Goal: Information Seeking & Learning: Learn about a topic

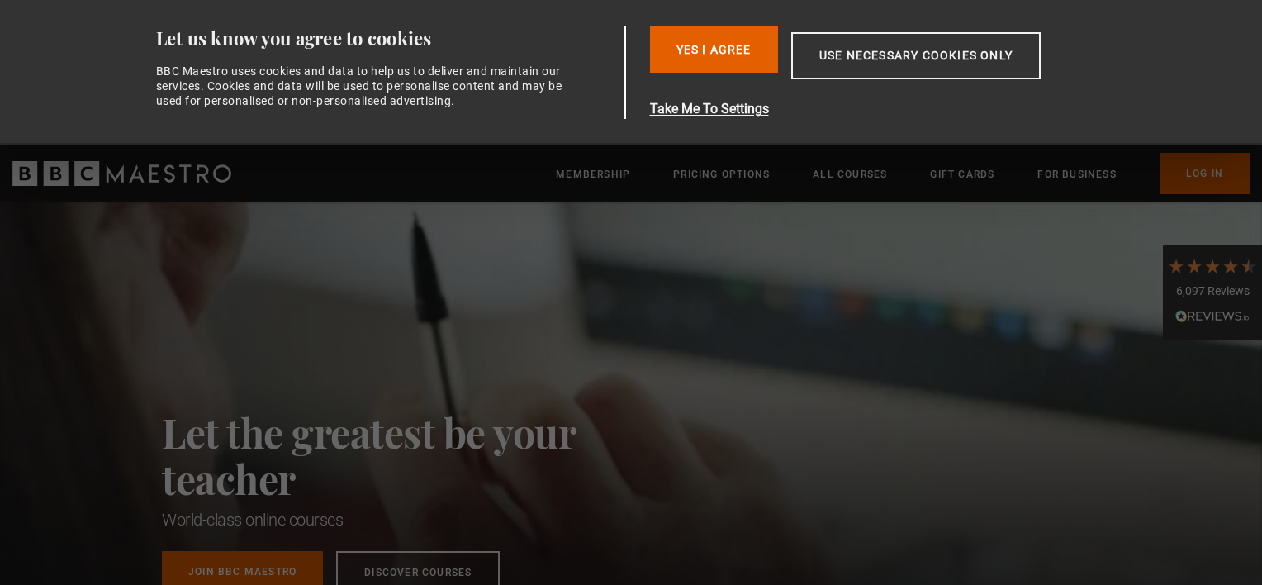
click at [743, 50] on button "Yes I Agree" at bounding box center [714, 49] width 128 height 46
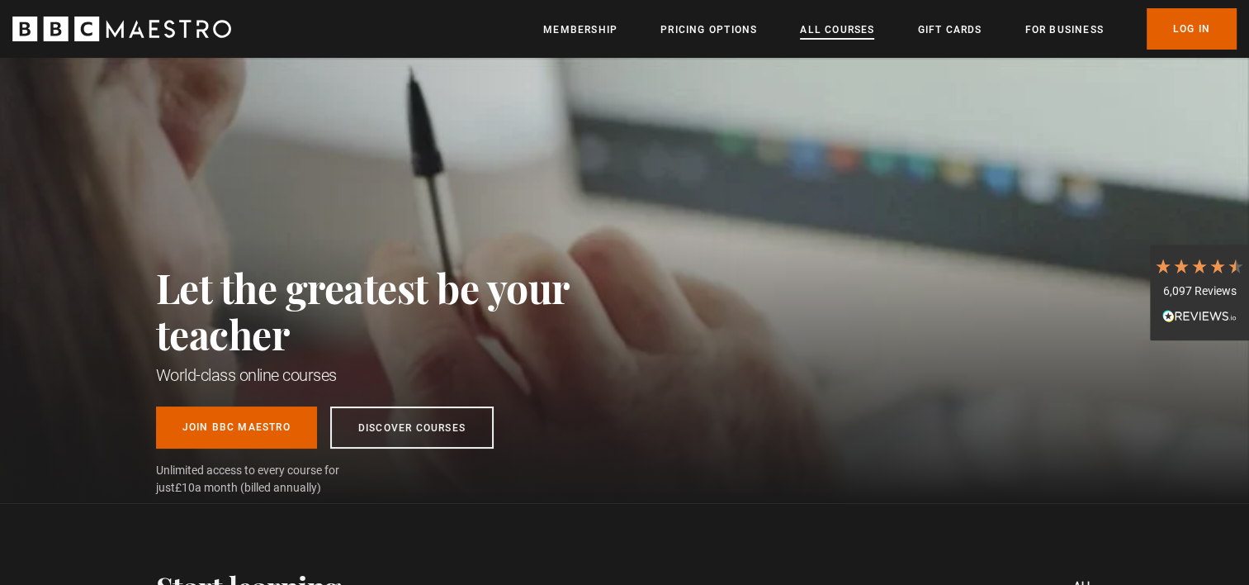
click at [841, 23] on link "All Courses" at bounding box center [837, 29] width 74 height 17
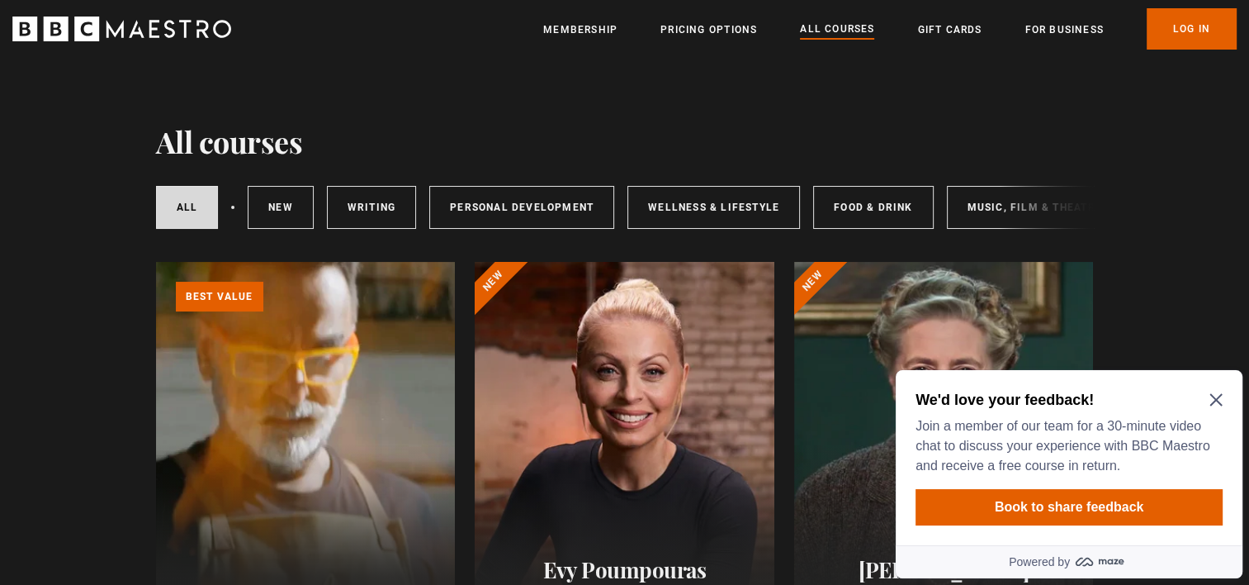
click at [1211, 403] on icon "Close Maze Prompt" at bounding box center [1216, 399] width 13 height 13
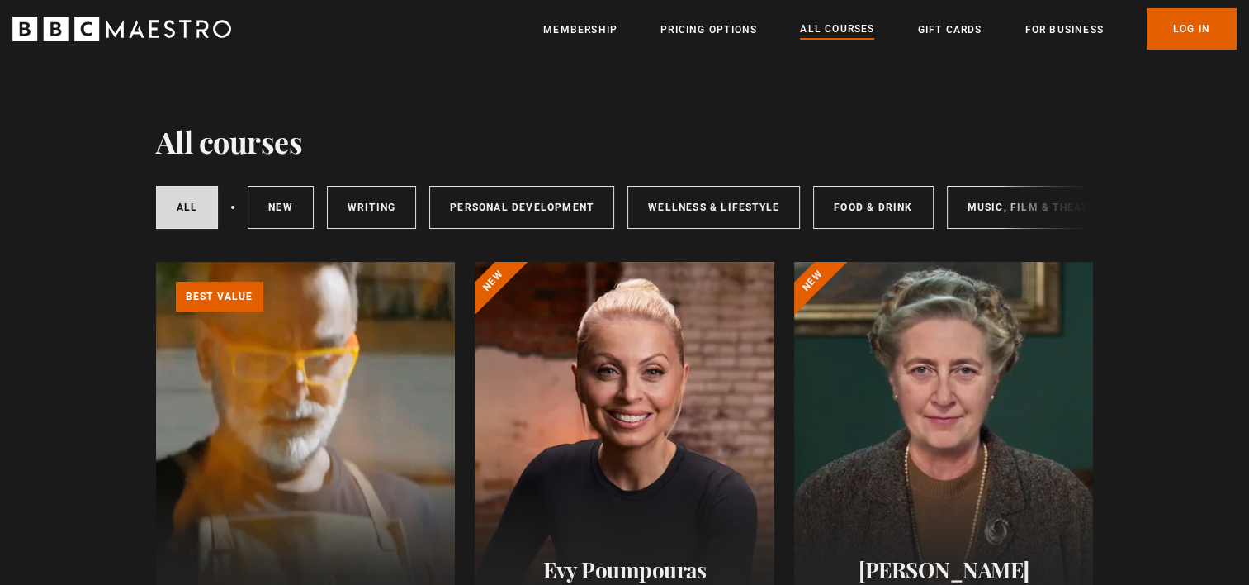
drag, startPoint x: 1247, startPoint y: 38, endPoint x: 1261, endPoint y: 126, distance: 88.6
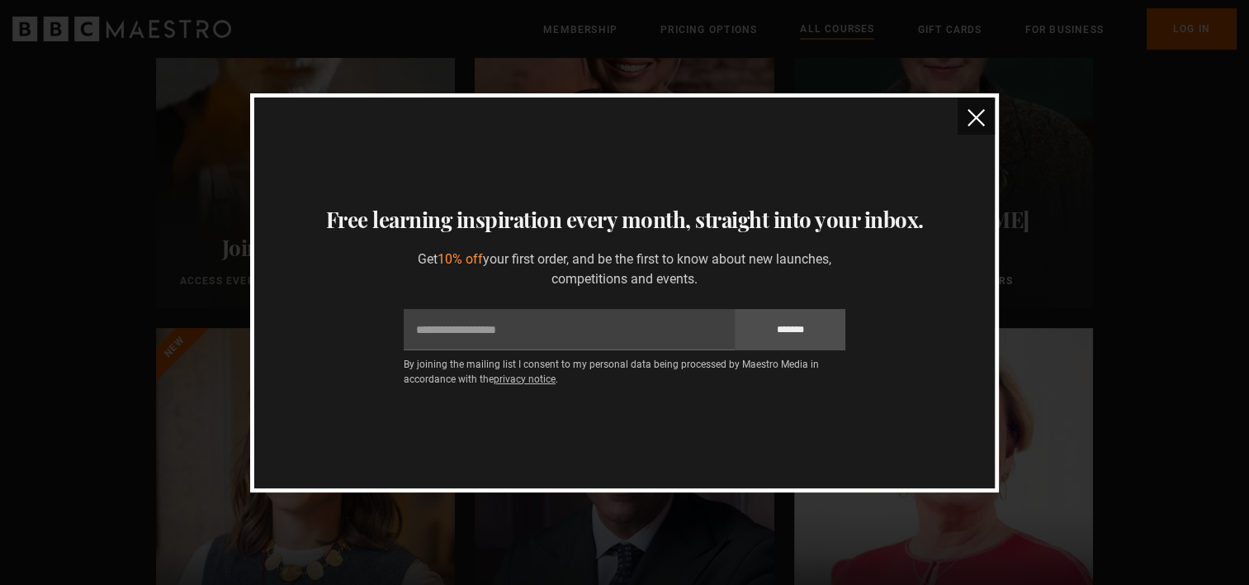
scroll to position [361, 0]
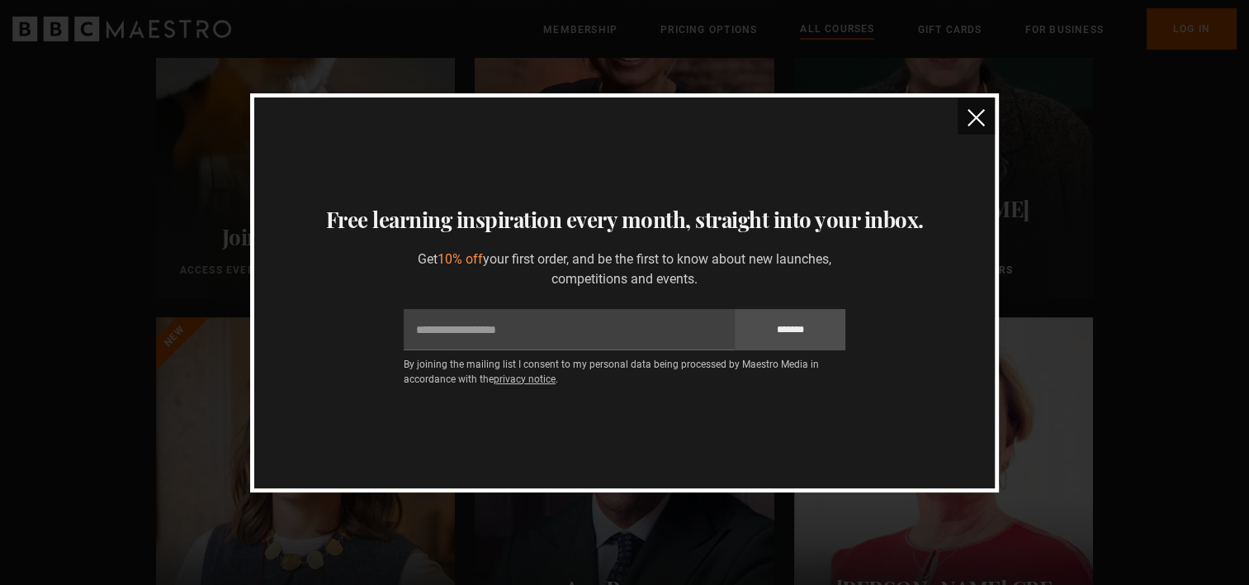
click at [971, 119] on img "close" at bounding box center [976, 117] width 17 height 17
